Goal: Task Accomplishment & Management: Complete application form

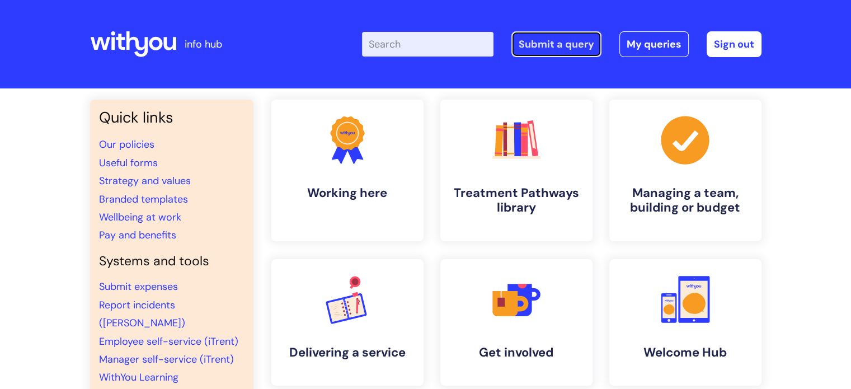
click at [553, 42] on link "Submit a query" at bounding box center [556, 44] width 90 height 26
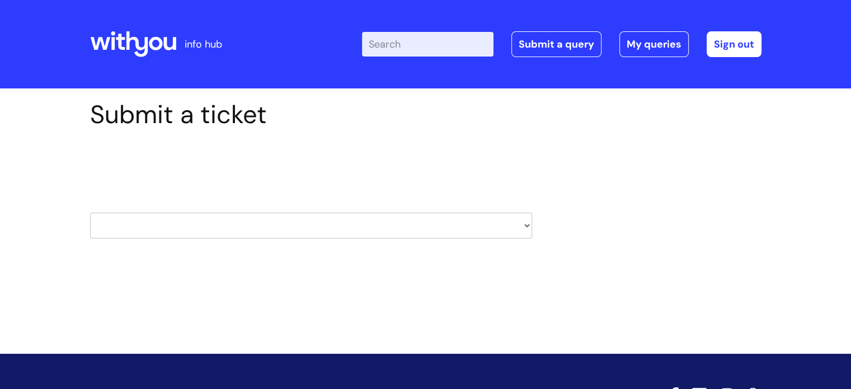
click at [404, 222] on select "HR / People IT and Support Clinical Drug Alerts Finance Accounts Data Support T…" at bounding box center [311, 226] width 442 height 26
select select "payroll"
click at [90, 213] on select "HR / People IT and Support Clinical Drug Alerts Finance Accounts Data Support T…" at bounding box center [311, 226] width 442 height 26
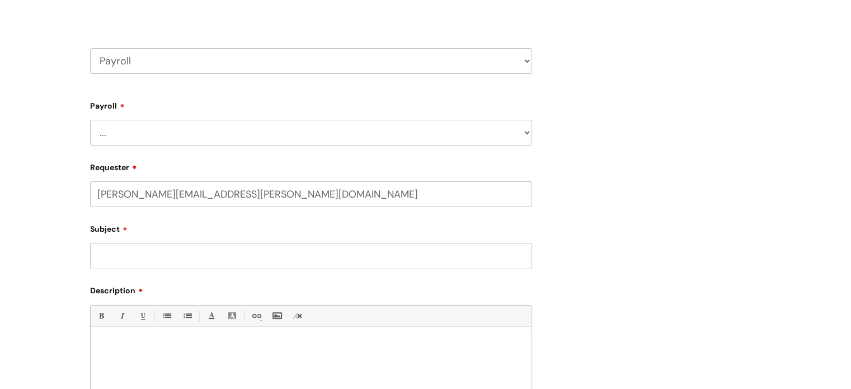
select select "80004286561"
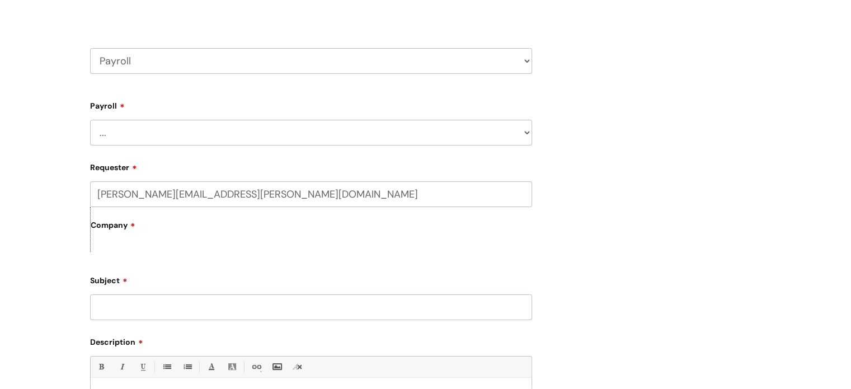
scroll to position [168, 0]
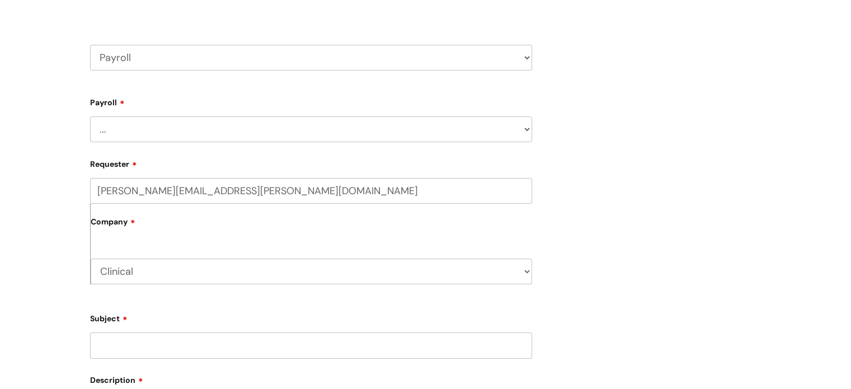
click at [273, 137] on select "... New Hires bank details/starter checklist forms Payroll queries Receiving in…" at bounding box center [311, 129] width 442 height 26
select select "Payroll queries"
click at [90, 116] on select "... New Hires bank details/starter checklist forms Payroll queries Receiving in…" at bounding box center [311, 129] width 442 height 26
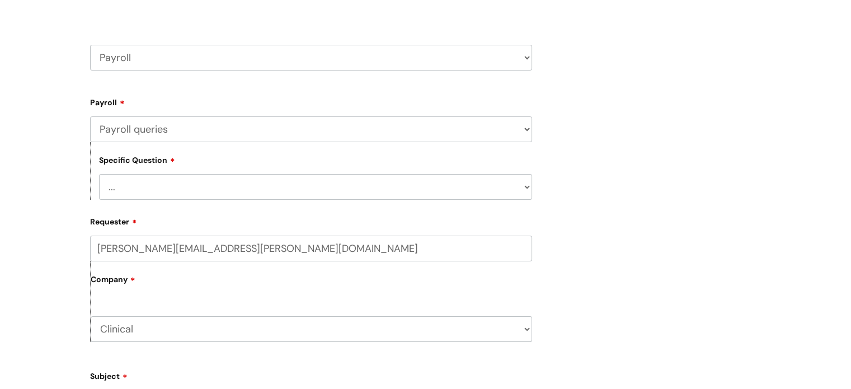
click at [272, 126] on select "... New Hires bank details/starter checklist forms Payroll queries Receiving in…" at bounding box center [311, 129] width 442 height 26
click at [252, 180] on select "... Changes queries Timesheet queries Salary and absence queries" at bounding box center [315, 187] width 433 height 26
select select "Salary and absence queries"
click at [99, 174] on select "... Changes queries Timesheet queries Salary and absence queries" at bounding box center [315, 187] width 433 height 26
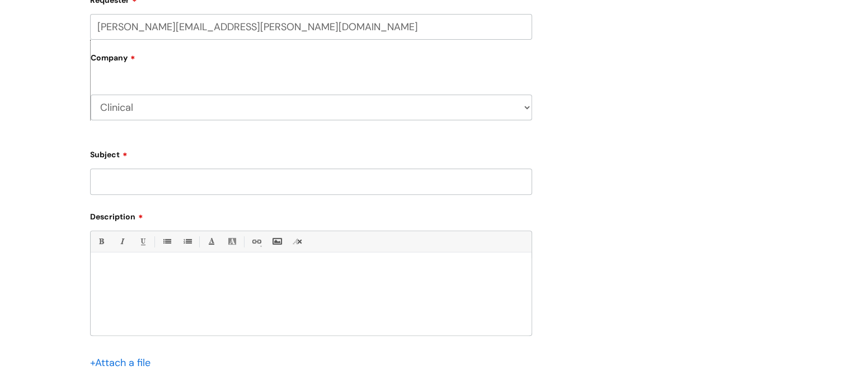
scroll to position [392, 0]
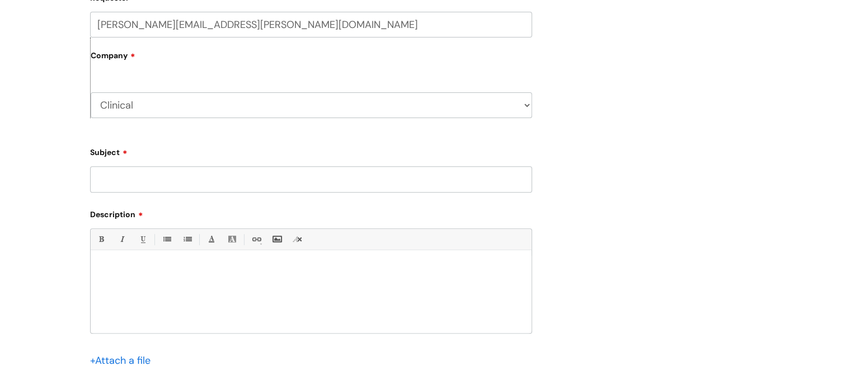
click at [183, 185] on input "Subject" at bounding box center [311, 179] width 442 height 26
type input "[PERSON_NAME] - change in hours"
click at [107, 263] on div at bounding box center [311, 294] width 441 height 77
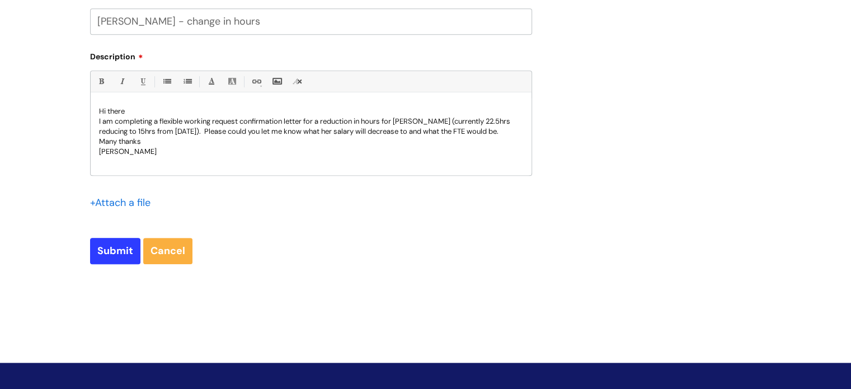
scroll to position [559, 0]
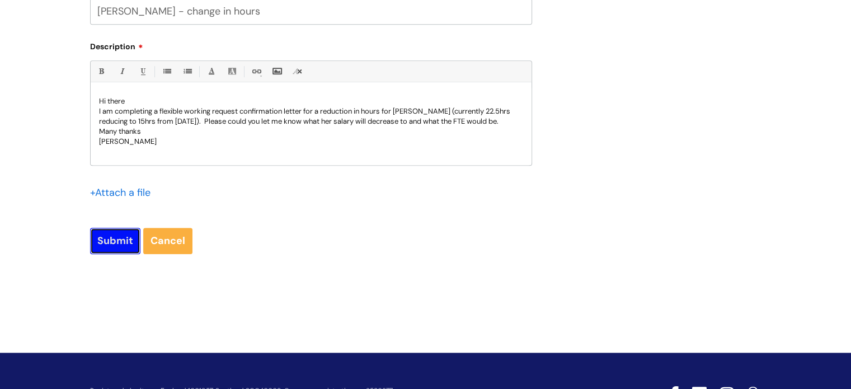
click at [116, 239] on input "Submit" at bounding box center [115, 241] width 50 height 26
type input "Please Wait..."
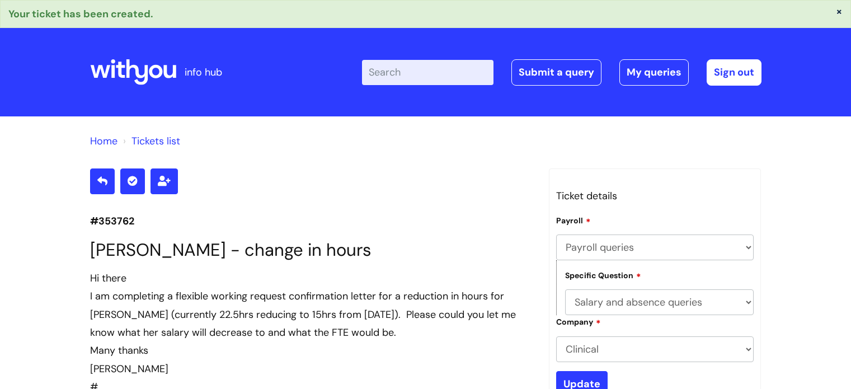
select select "Payroll queries"
select select "Salary and absence queries"
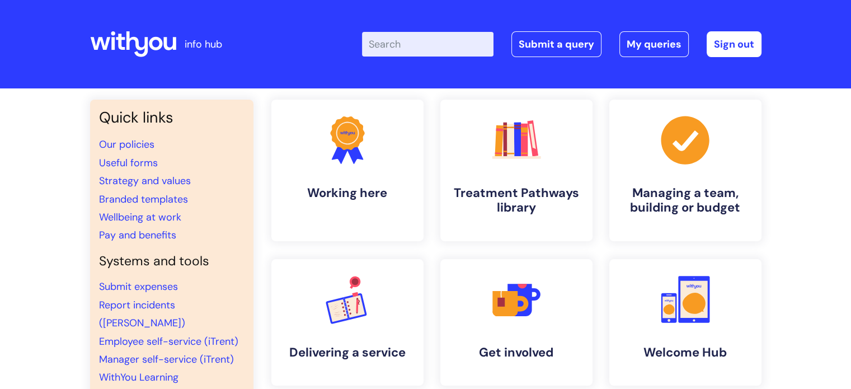
click at [390, 37] on input "Enter your search term here..." at bounding box center [427, 44] width 131 height 25
type input "ecf"
click button "Search" at bounding box center [0, 0] width 0 height 0
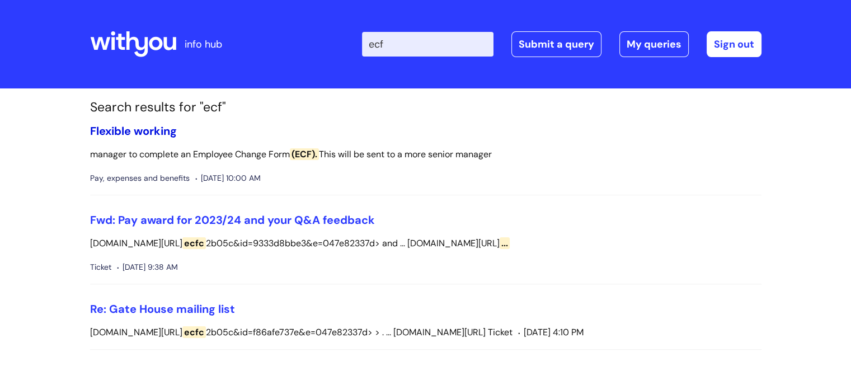
click at [153, 131] on link "Flexible working" at bounding box center [133, 131] width 87 height 15
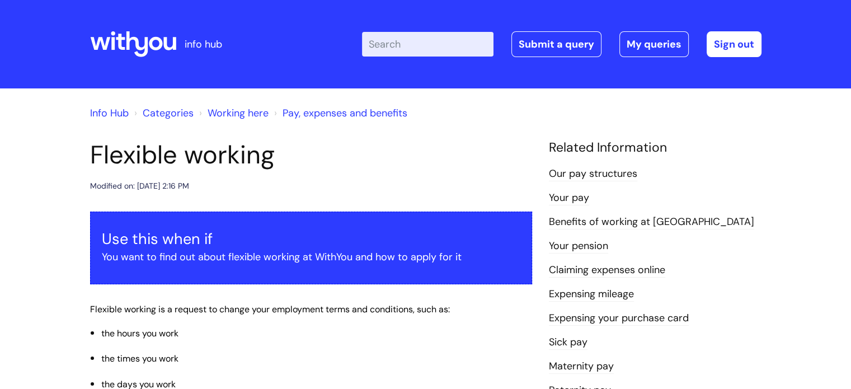
click at [401, 43] on input "Enter your search term here..." at bounding box center [427, 44] width 131 height 25
type input "employee change form"
click button "Search" at bounding box center [0, 0] width 0 height 0
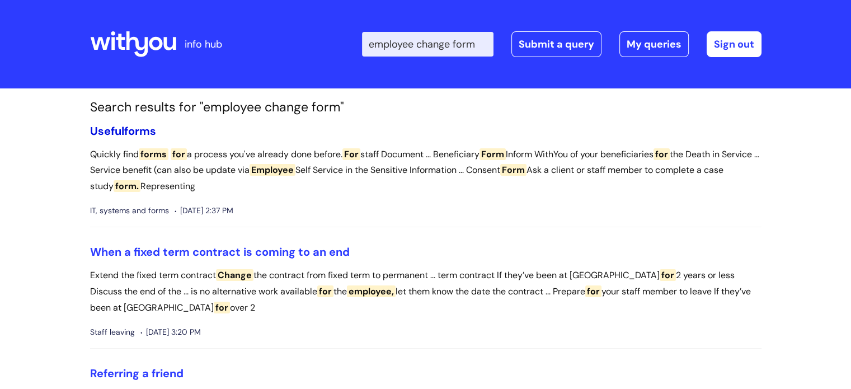
click at [128, 127] on span "forms" at bounding box center [140, 131] width 32 height 15
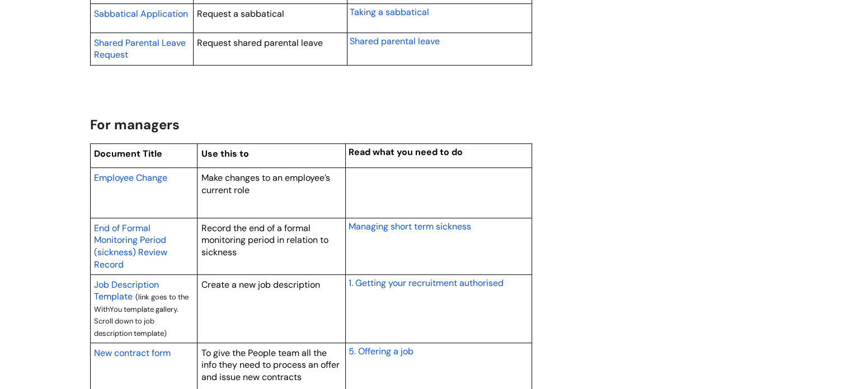
scroll to position [839, 0]
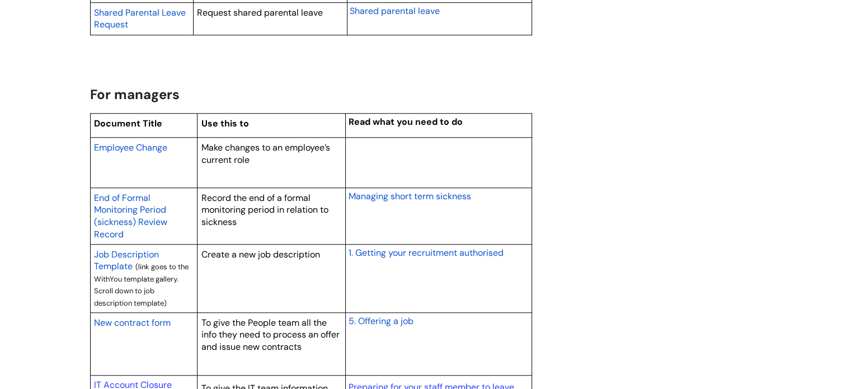
click at [155, 144] on span "Employee Change" at bounding box center [130, 148] width 73 height 12
